Goal: Task Accomplishment & Management: Use online tool/utility

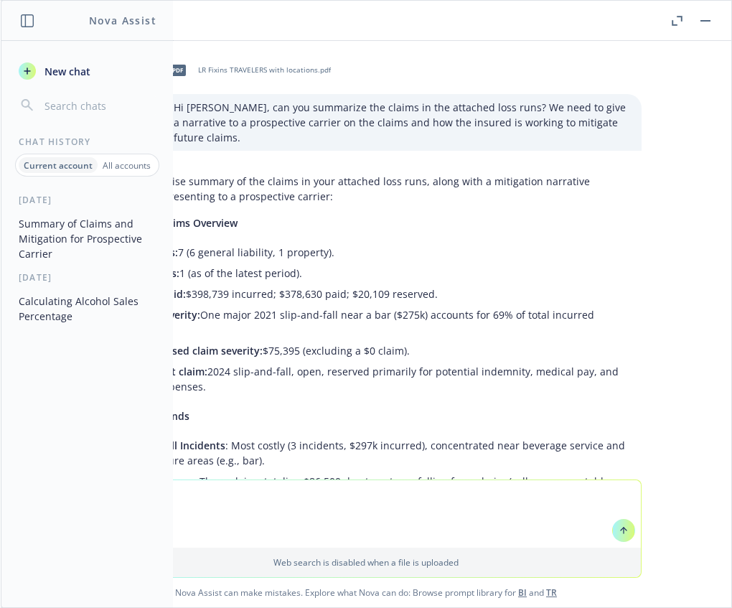
click at [706, 19] on button "button" at bounding box center [705, 20] width 17 height 17
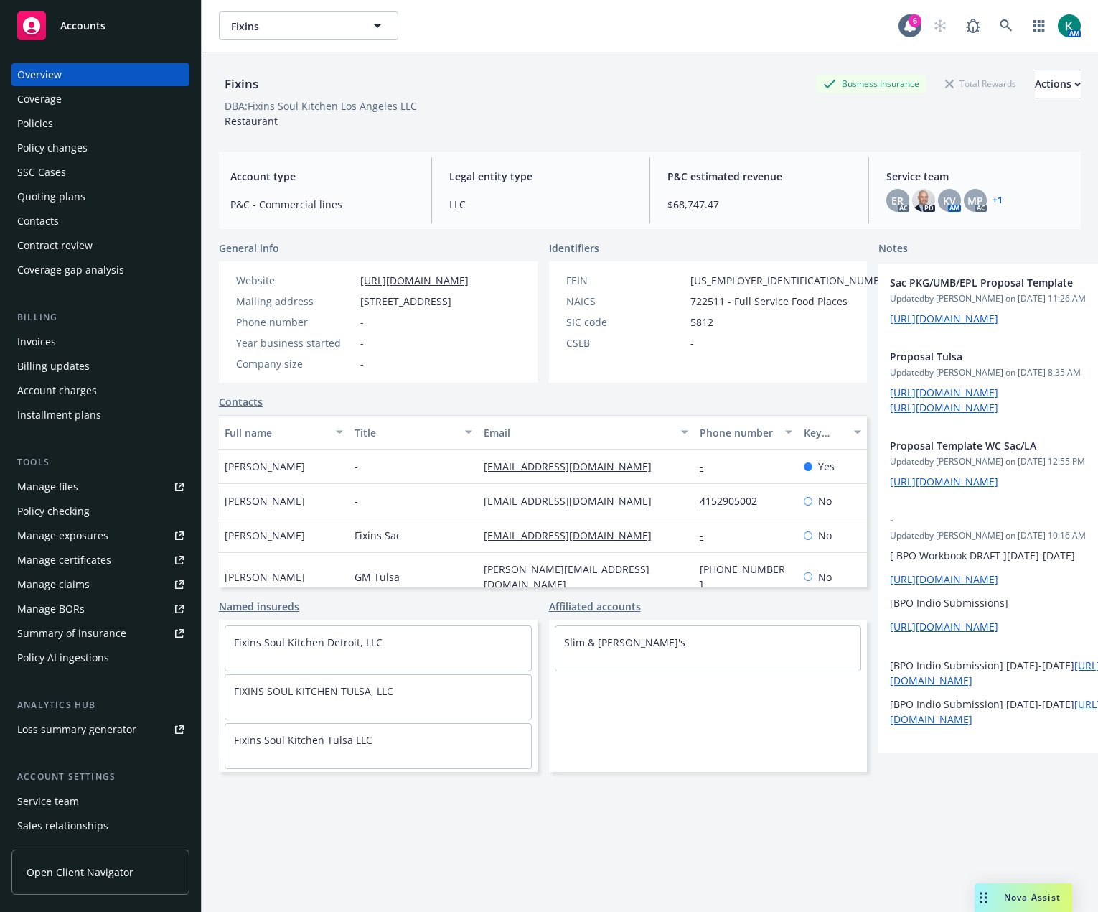
drag, startPoint x: 709, startPoint y: 1, endPoint x: 647, endPoint y: 117, distance: 131.7
click at [647, 117] on div "Fixins Business Insurance Total Rewards Actions DBA: Fixins Soul Kitchen Los An…" at bounding box center [650, 99] width 862 height 59
click at [731, 15] on link at bounding box center [1006, 25] width 29 height 29
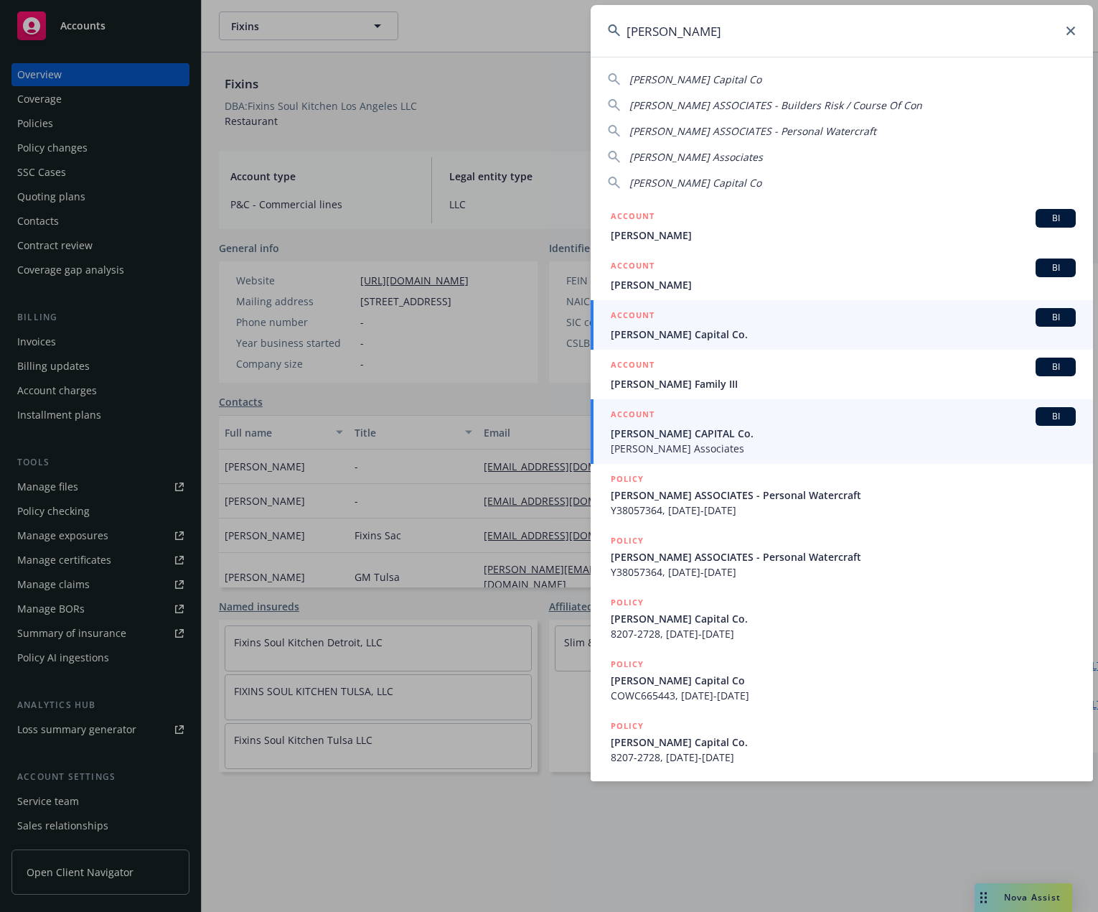
type input "[PERSON_NAME]"
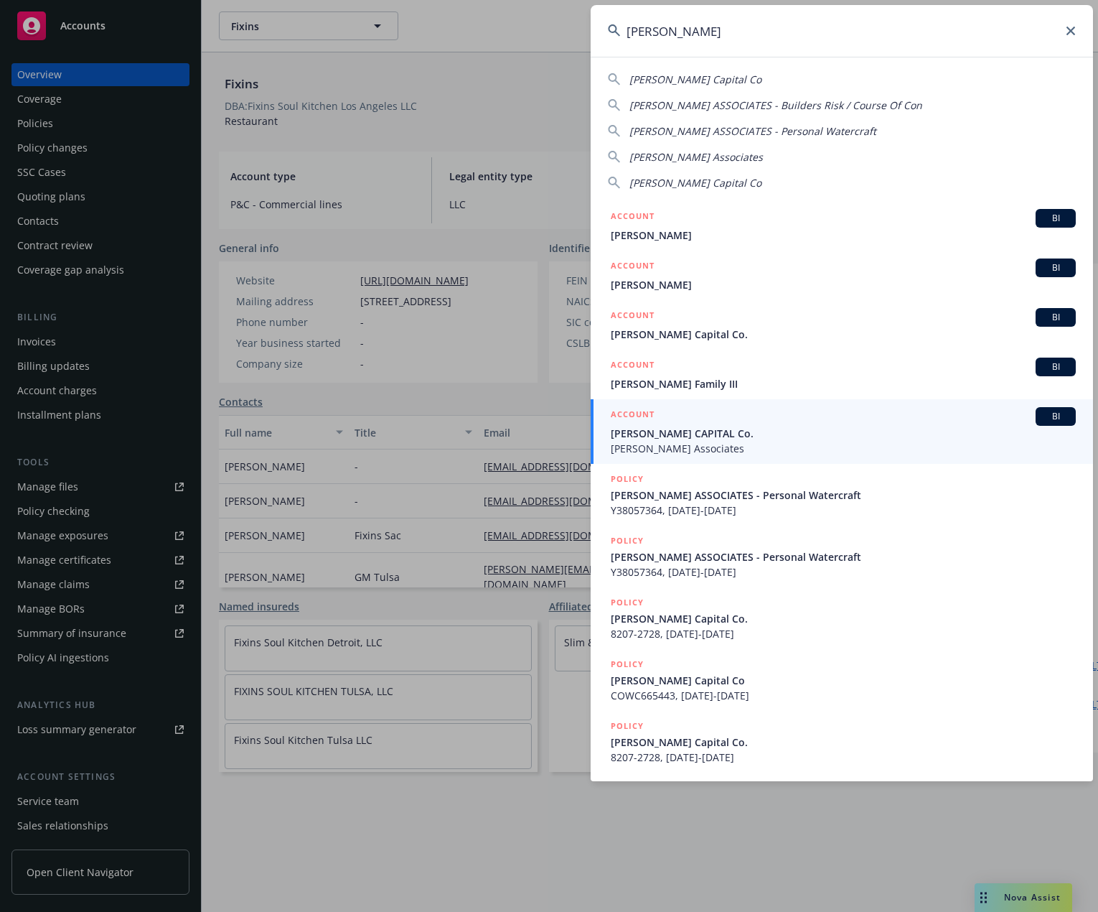
click at [722, 318] on div "ACCOUNT BI" at bounding box center [843, 317] width 465 height 19
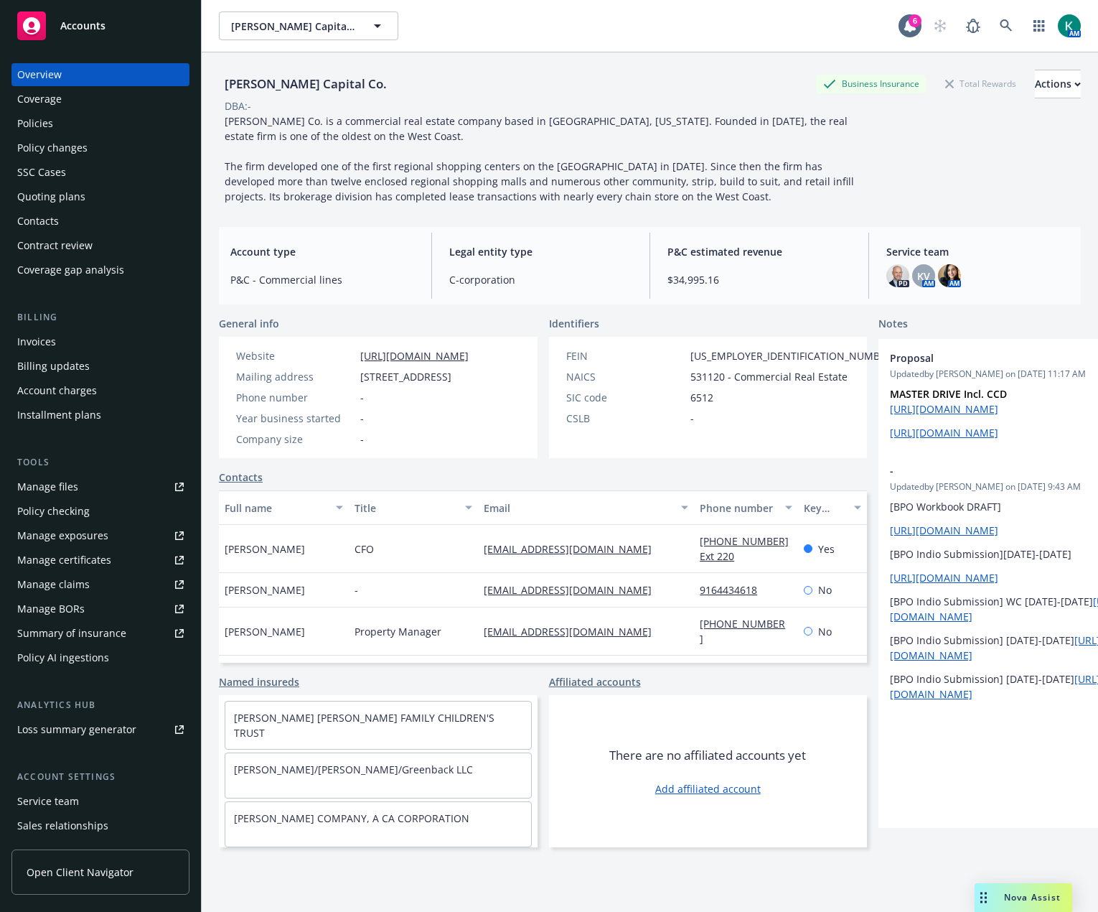
click at [72, 200] on div "Quoting plans" at bounding box center [51, 196] width 68 height 23
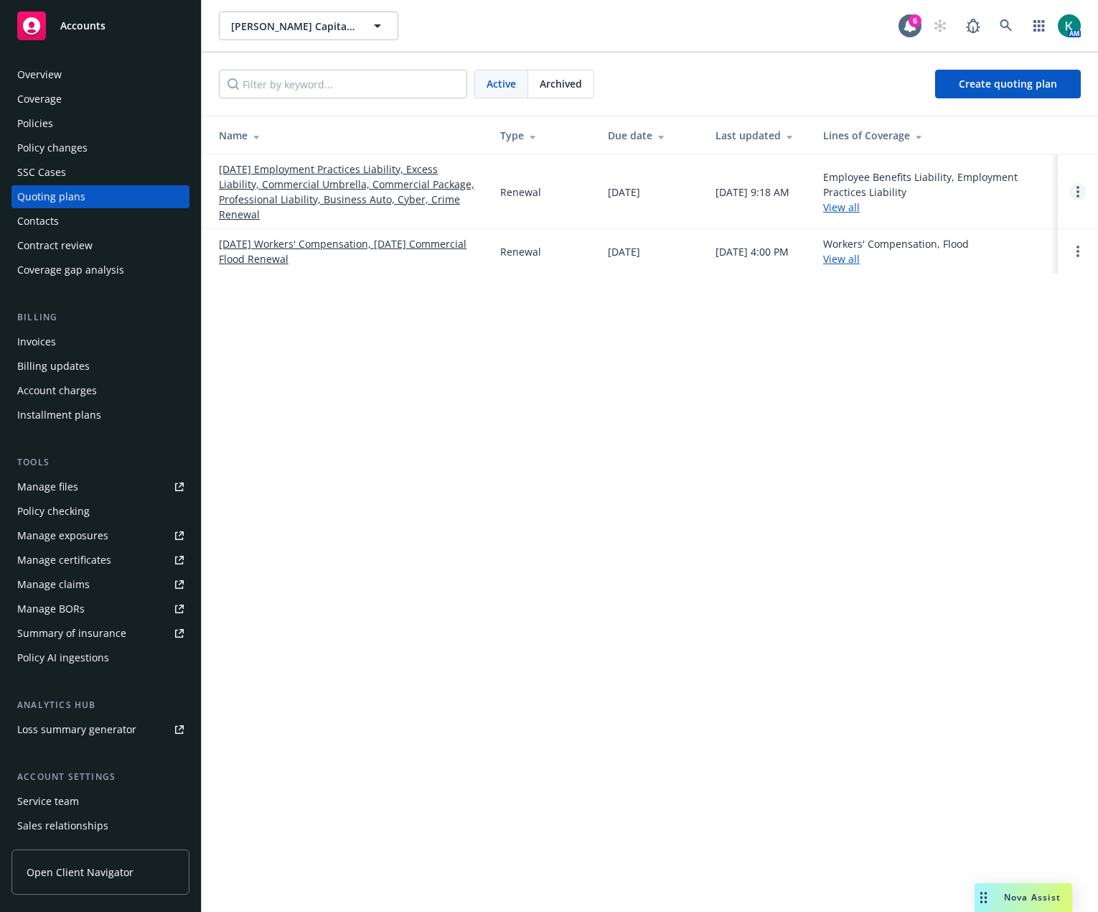
click at [731, 192] on link "Open options" at bounding box center [1078, 191] width 17 height 17
click at [731, 99] on span "Copy logging email" at bounding box center [1005, 95] width 126 height 14
click at [617, 406] on div "[PERSON_NAME] Capital Co. [PERSON_NAME] Capital Co. 6 AM Active Archived Create…" at bounding box center [650, 456] width 897 height 912
